Goal: Find specific page/section: Find specific page/section

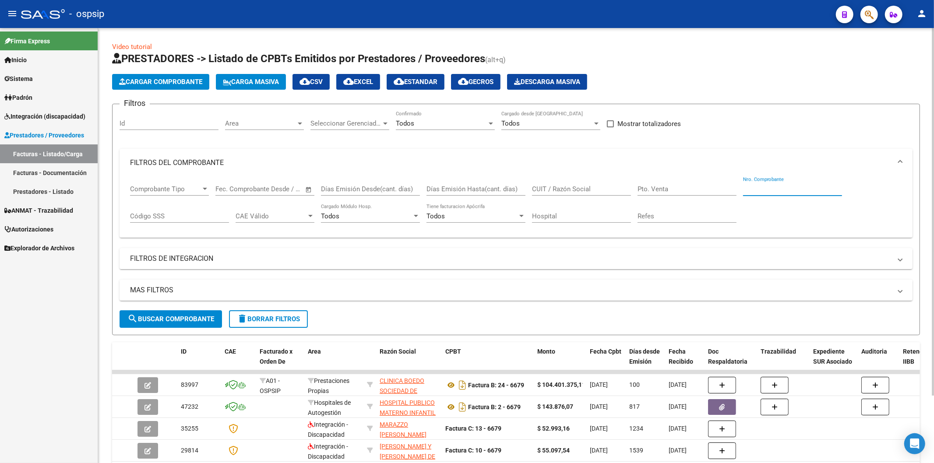
click at [163, 322] on span "search Buscar Comprobante" at bounding box center [170, 319] width 87 height 8
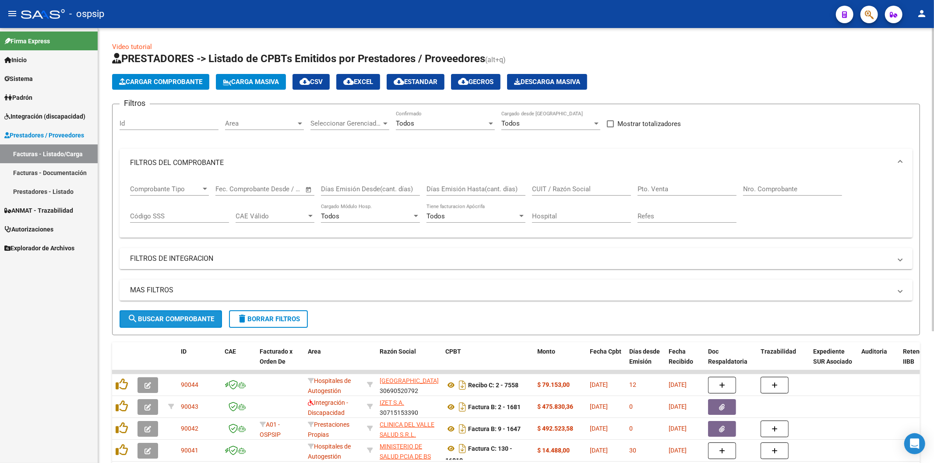
click at [184, 321] on span "search Buscar Comprobante" at bounding box center [170, 319] width 87 height 8
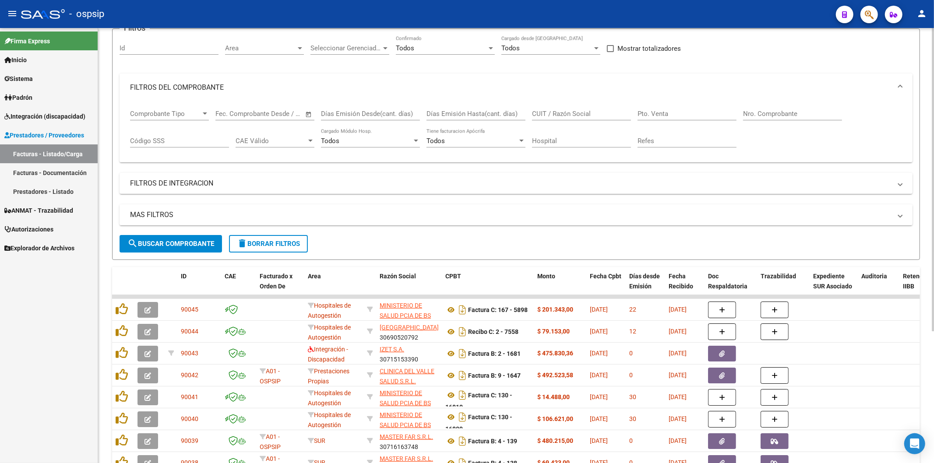
scroll to position [97, 0]
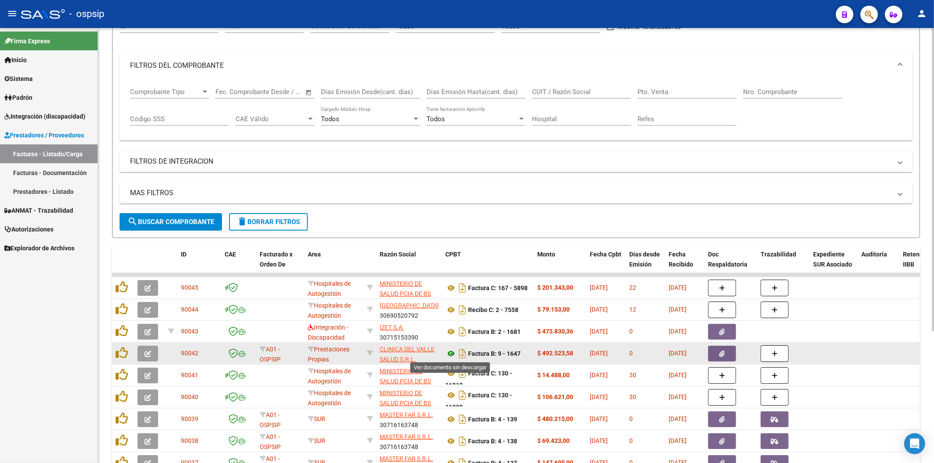
click at [450, 353] on icon at bounding box center [450, 354] width 11 height 11
click at [722, 354] on icon "button" at bounding box center [723, 354] width 6 height 7
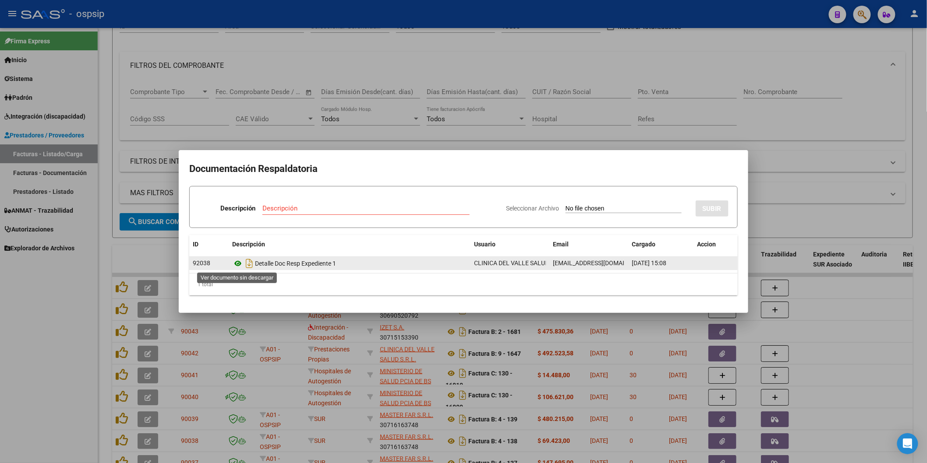
click at [236, 263] on icon at bounding box center [237, 263] width 11 height 11
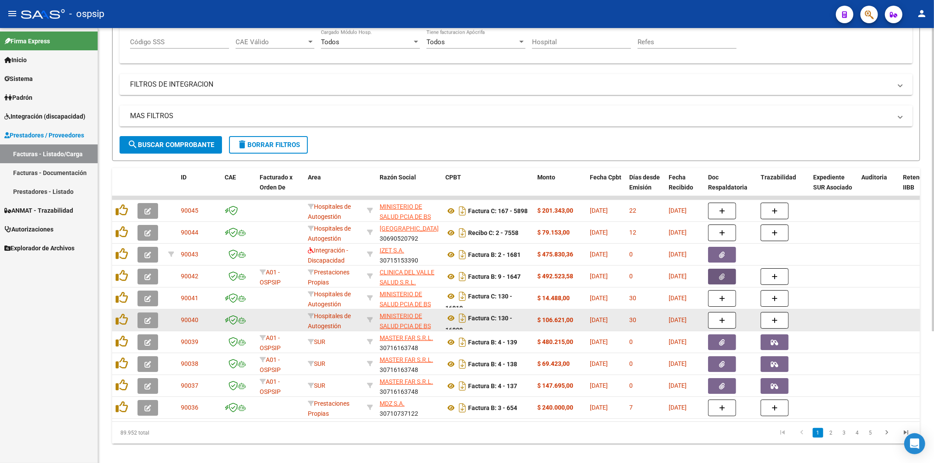
scroll to position [190, 0]
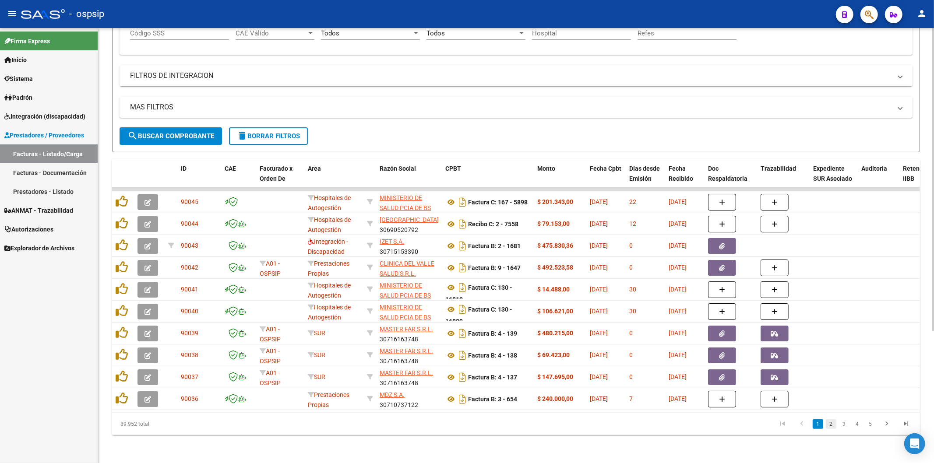
click at [830, 423] on link "2" at bounding box center [831, 425] width 11 height 10
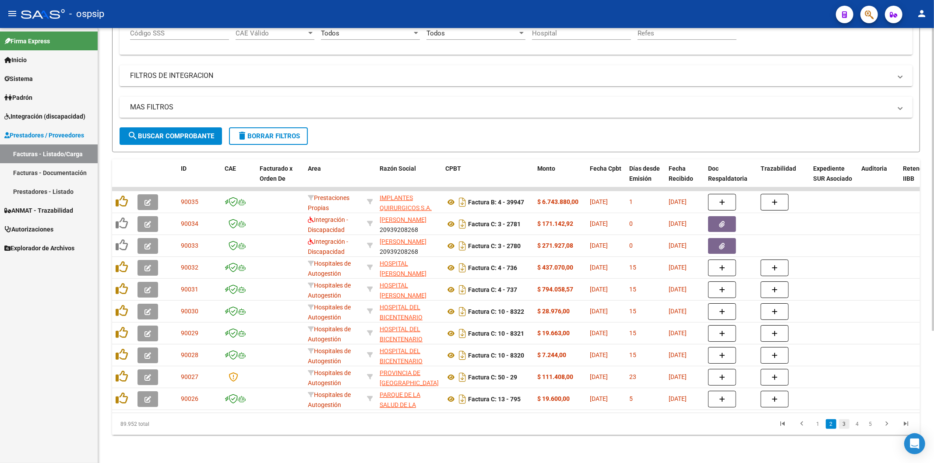
click at [847, 421] on link "3" at bounding box center [844, 425] width 11 height 10
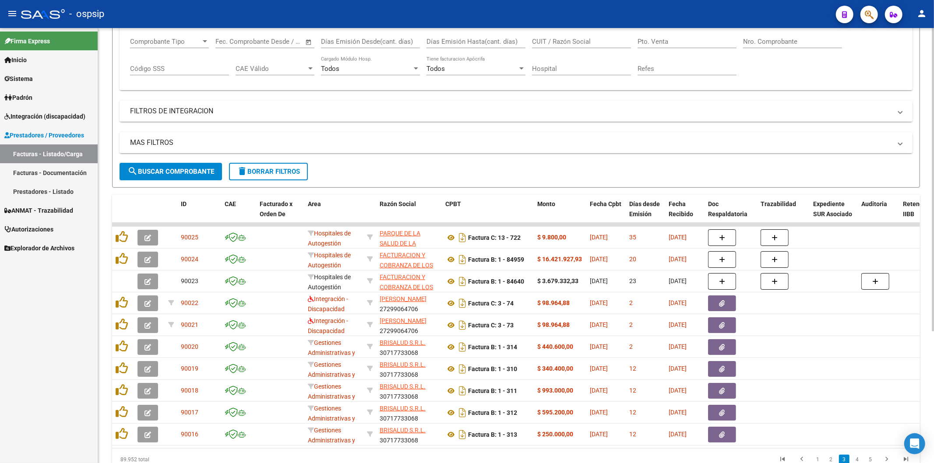
scroll to position [44, 0]
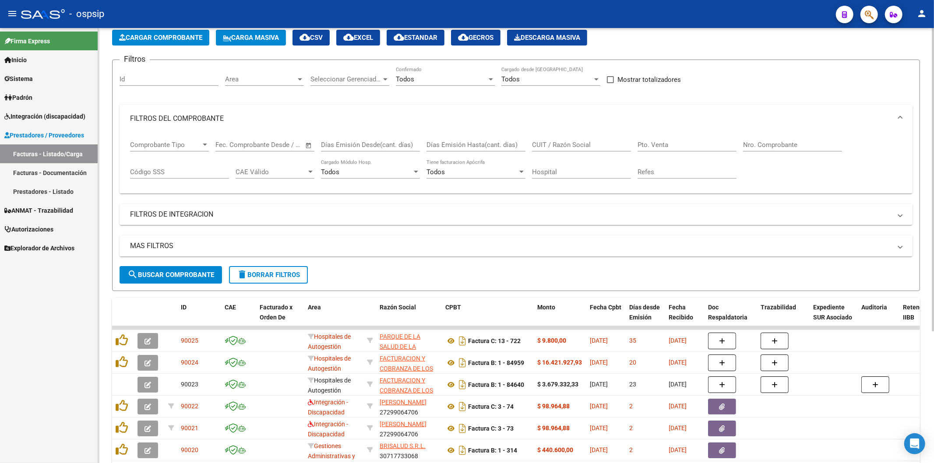
click at [767, 143] on input "Nro. Comprobante" at bounding box center [792, 145] width 99 height 8
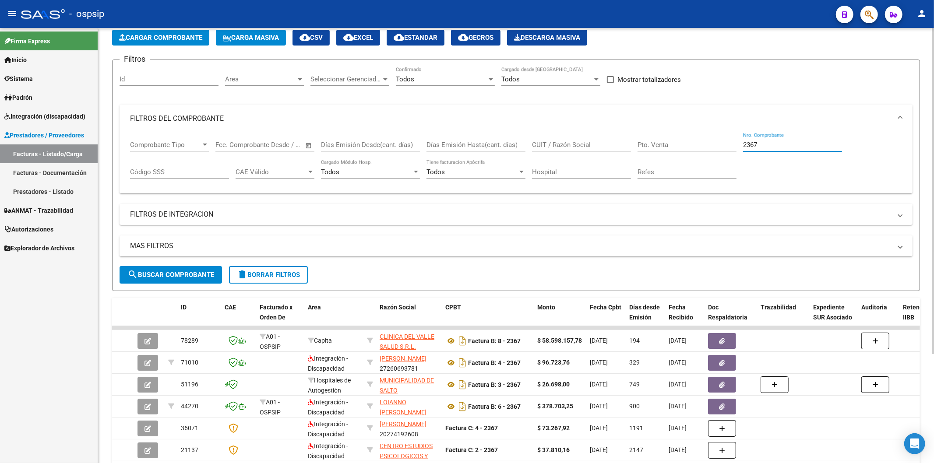
type input "2367"
click at [578, 143] on input "CUIT / Razón Social" at bounding box center [581, 145] width 99 height 8
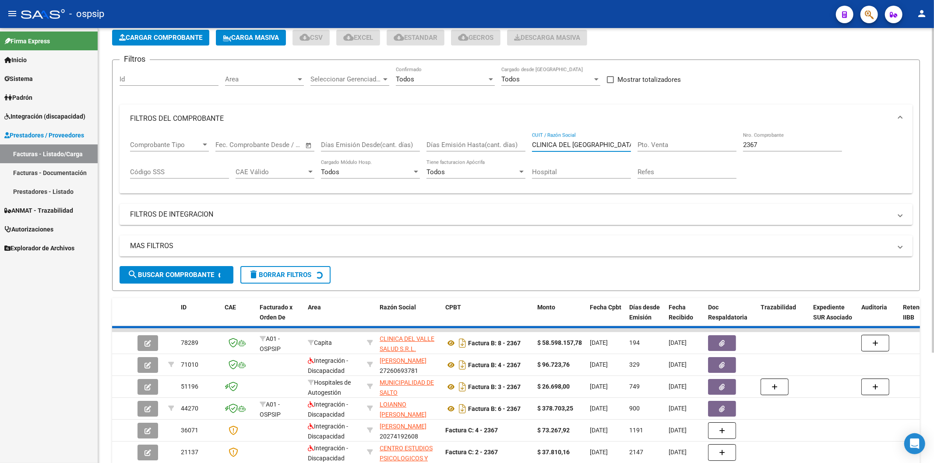
scroll to position [0, 0]
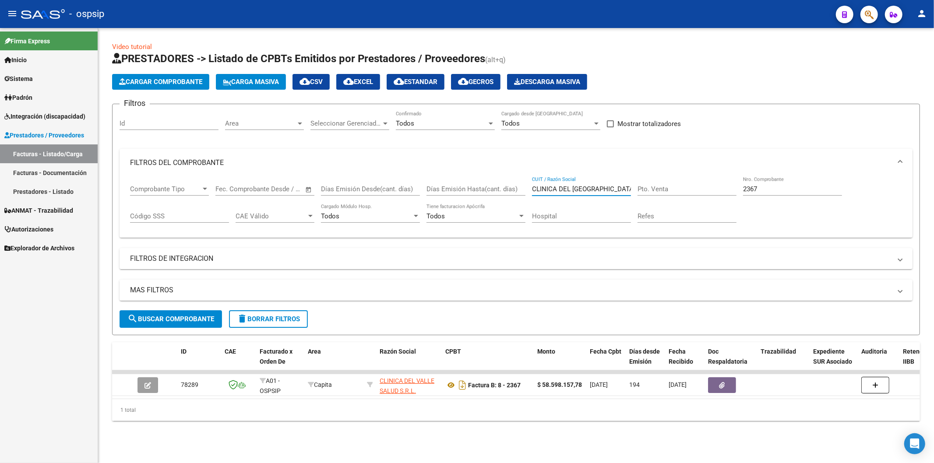
type input "CLINICA DEL [GEOGRAPHIC_DATA]"
click at [788, 191] on input "2367" at bounding box center [792, 189] width 99 height 8
type input "2"
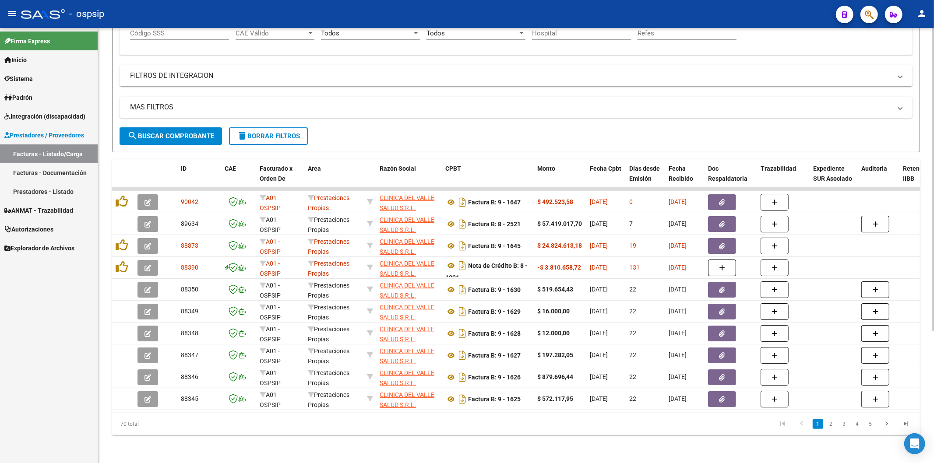
scroll to position [190, 0]
click at [833, 424] on link "2" at bounding box center [831, 425] width 11 height 10
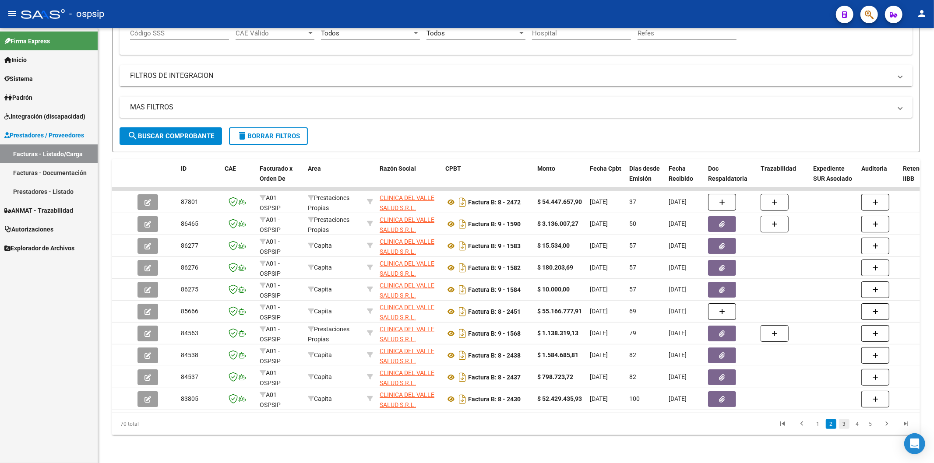
click at [844, 425] on link "3" at bounding box center [844, 425] width 11 height 10
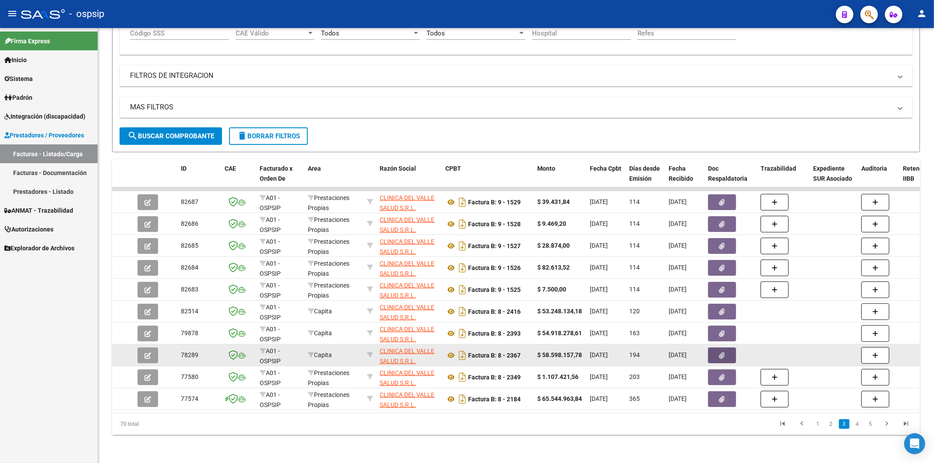
click at [721, 353] on icon "button" at bounding box center [723, 356] width 6 height 7
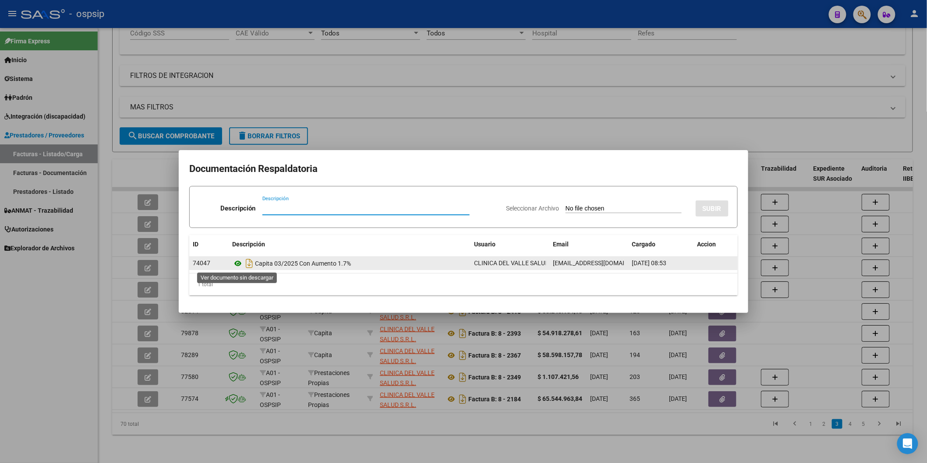
click at [238, 265] on icon at bounding box center [237, 263] width 11 height 11
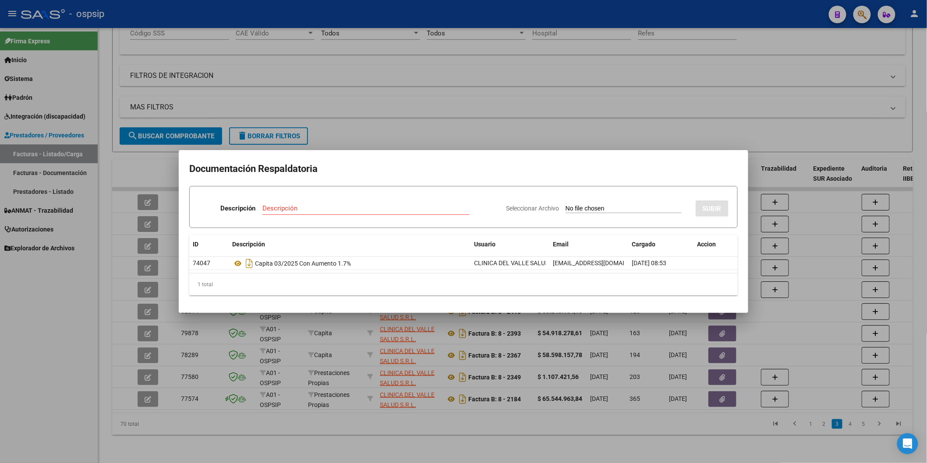
click at [471, 174] on h2 "Documentación Respaldatoria" at bounding box center [463, 169] width 548 height 17
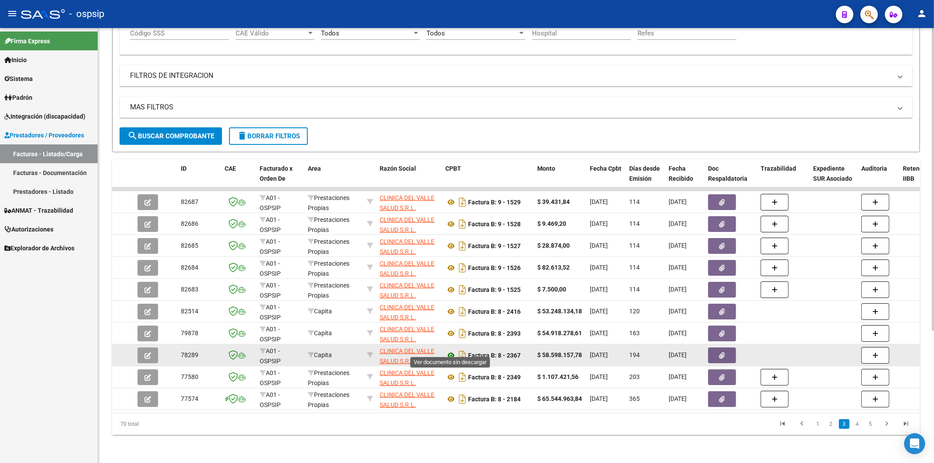
click at [452, 350] on icon at bounding box center [450, 355] width 11 height 11
